Goal: Navigation & Orientation: Find specific page/section

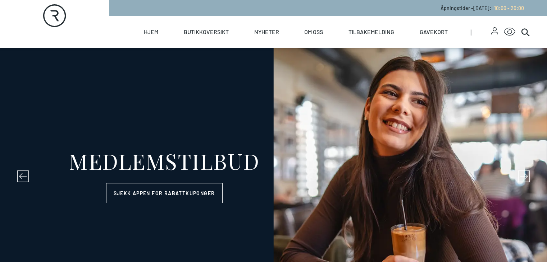
select select "NO"
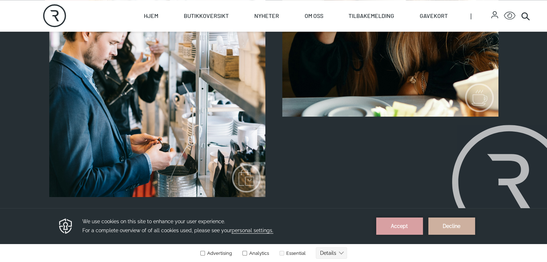
scroll to position [822, 0]
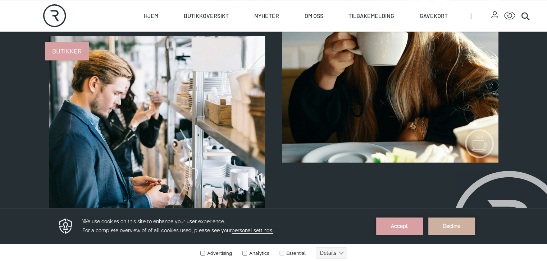
click at [49, 243] on link "Butikker" at bounding box center [49, 243] width 0 height 0
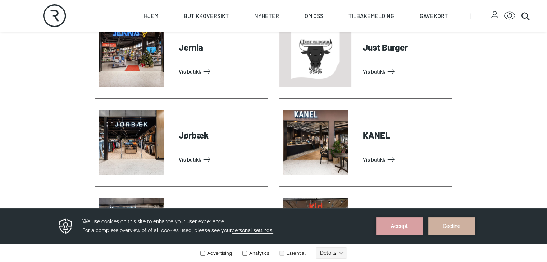
scroll to position [817, 0]
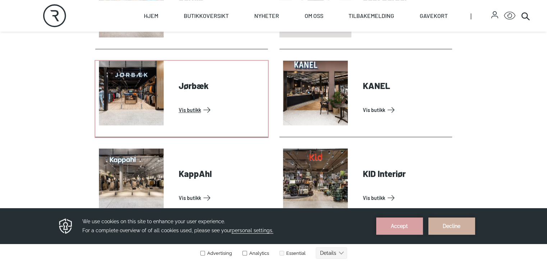
click at [179, 116] on link "Vis butikk" at bounding box center [222, 109] width 86 height 11
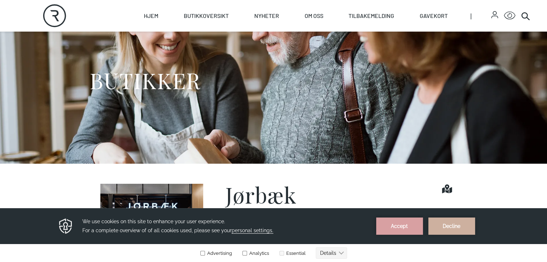
scroll to position [46, 0]
click at [400, 221] on button "Accept" at bounding box center [399, 226] width 47 height 17
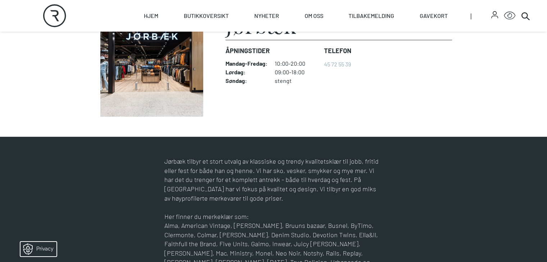
scroll to position [219, 0]
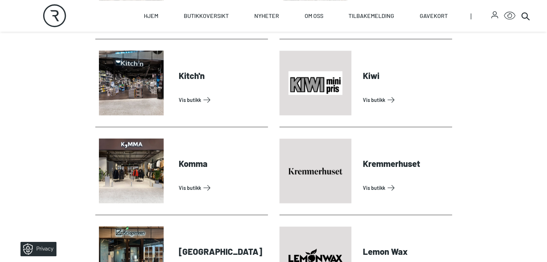
scroll to position [1005, 0]
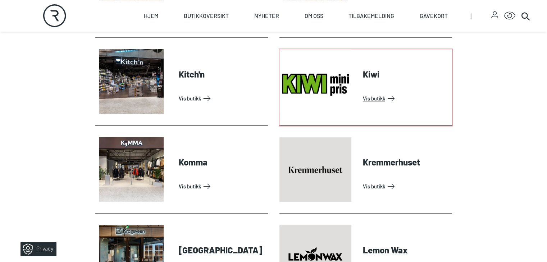
click at [363, 104] on link "Vis butikk" at bounding box center [406, 98] width 86 height 11
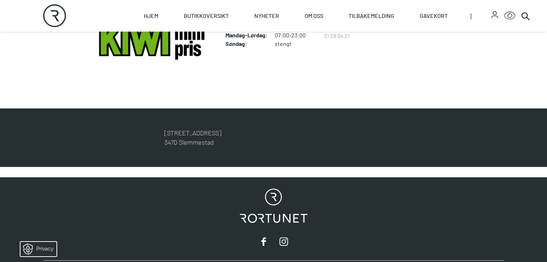
scroll to position [234, 0]
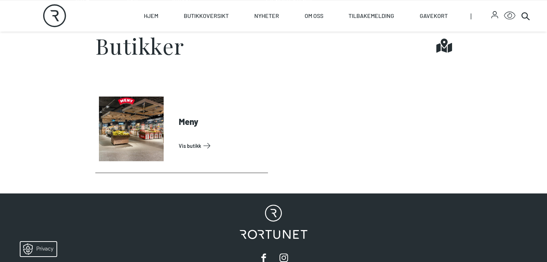
scroll to position [266, 0]
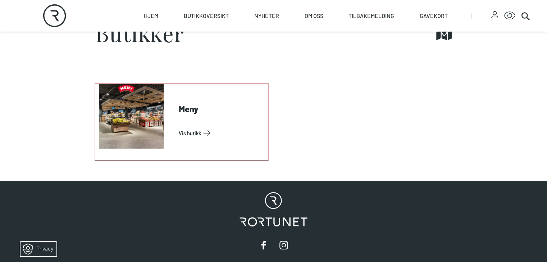
click at [217, 139] on link "Vis butikk" at bounding box center [222, 133] width 86 height 11
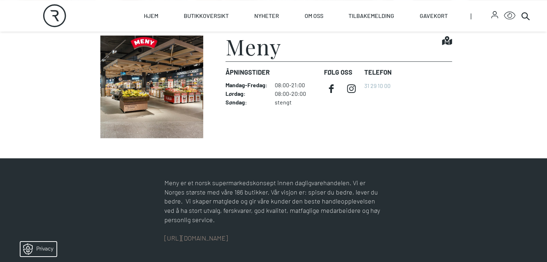
scroll to position [196, 0]
